Goal: Find specific page/section: Find specific page/section

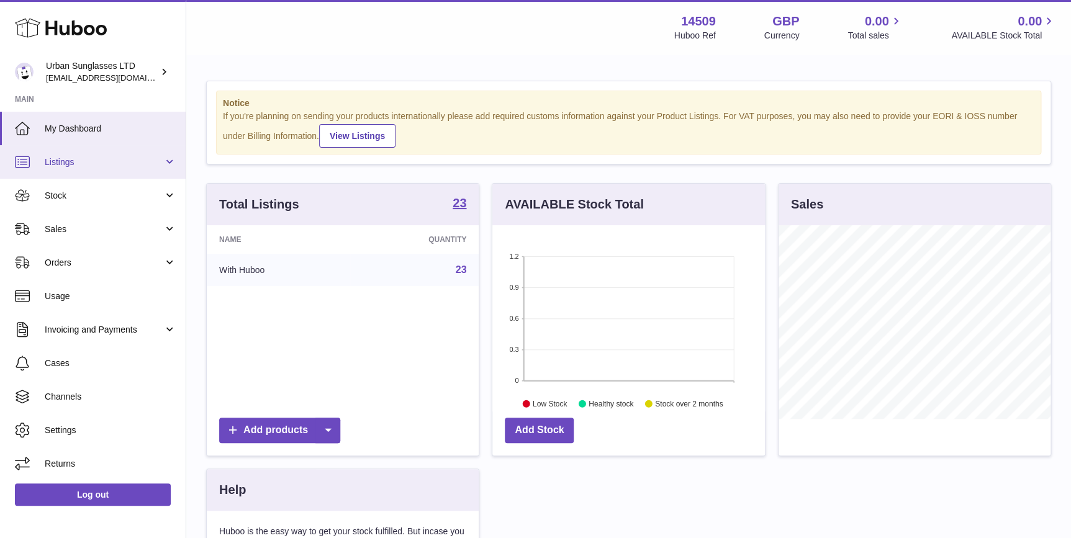
scroll to position [193, 272]
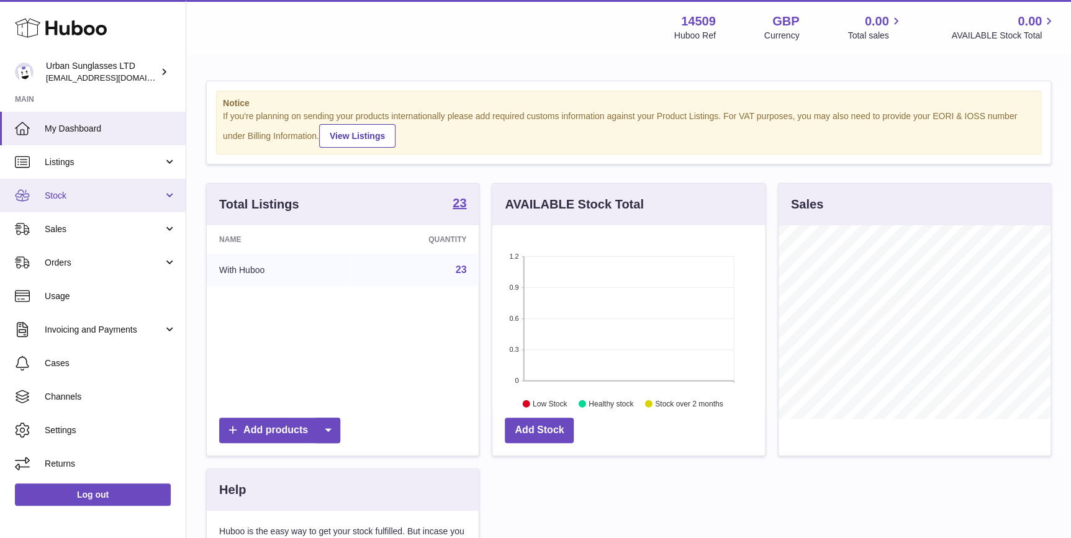
click at [102, 186] on link "Stock" at bounding box center [93, 196] width 186 height 34
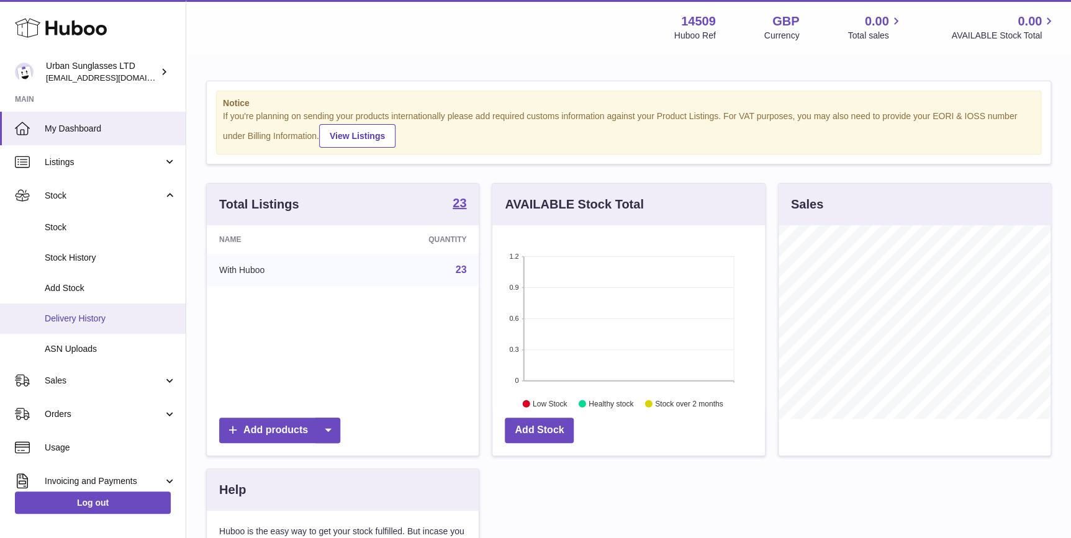
click at [124, 320] on span "Delivery History" at bounding box center [111, 319] width 132 height 12
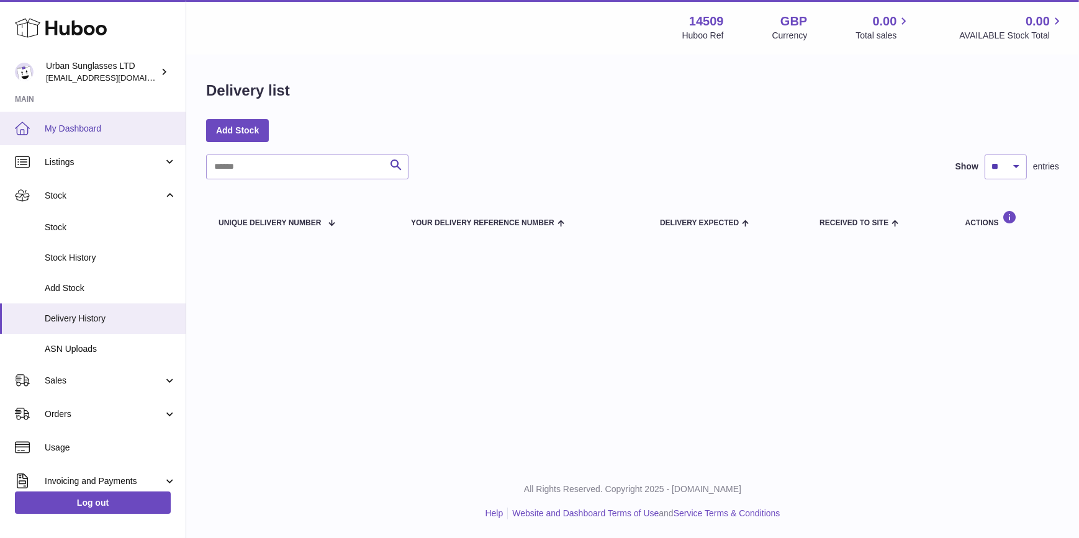
click at [80, 129] on span "My Dashboard" at bounding box center [111, 129] width 132 height 12
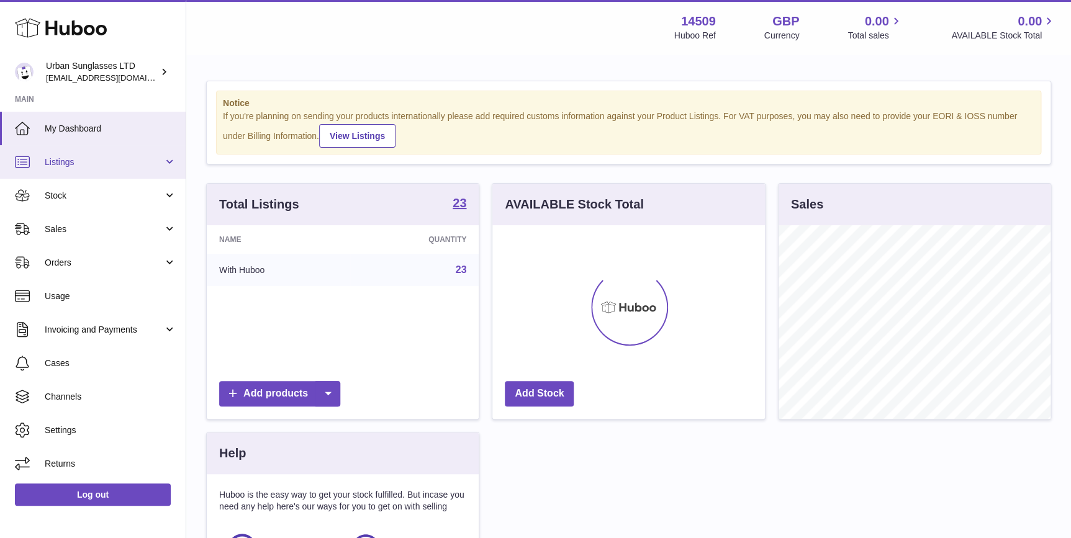
click at [84, 161] on span "Listings" at bounding box center [104, 162] width 119 height 12
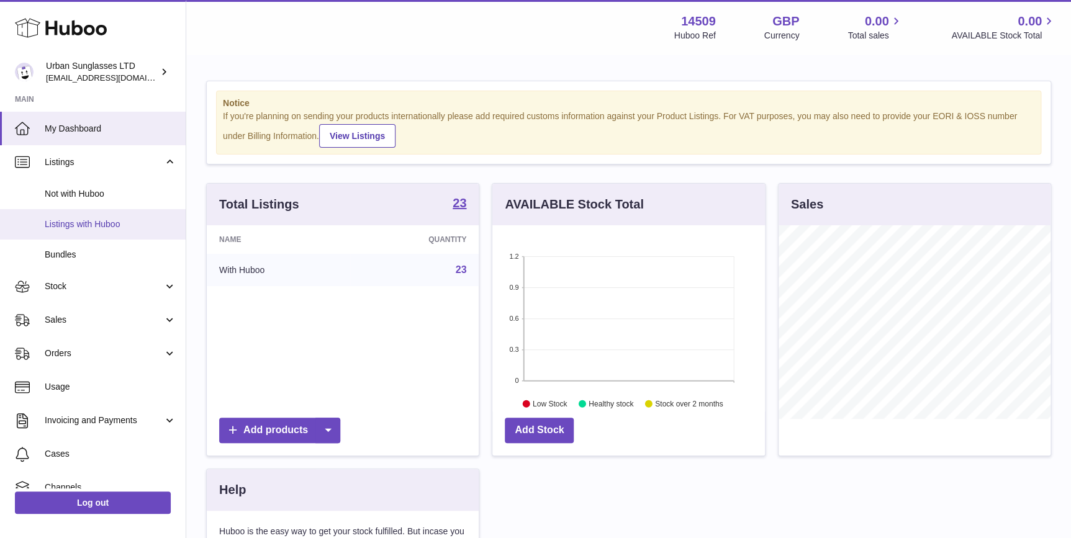
click at [111, 221] on span "Listings with Huboo" at bounding box center [111, 225] width 132 height 12
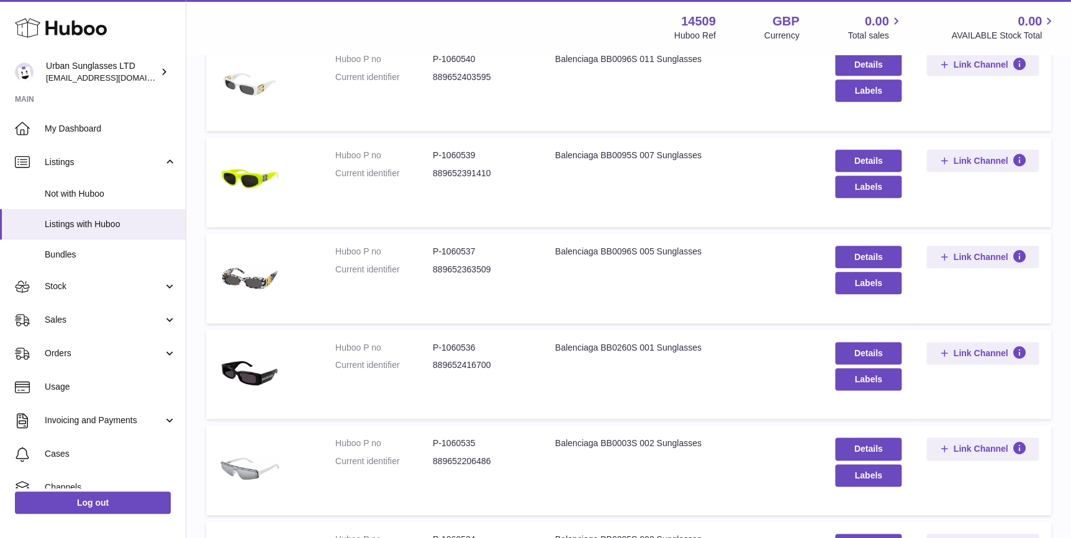
scroll to position [776, 0]
